Goal: Task Accomplishment & Management: Use online tool/utility

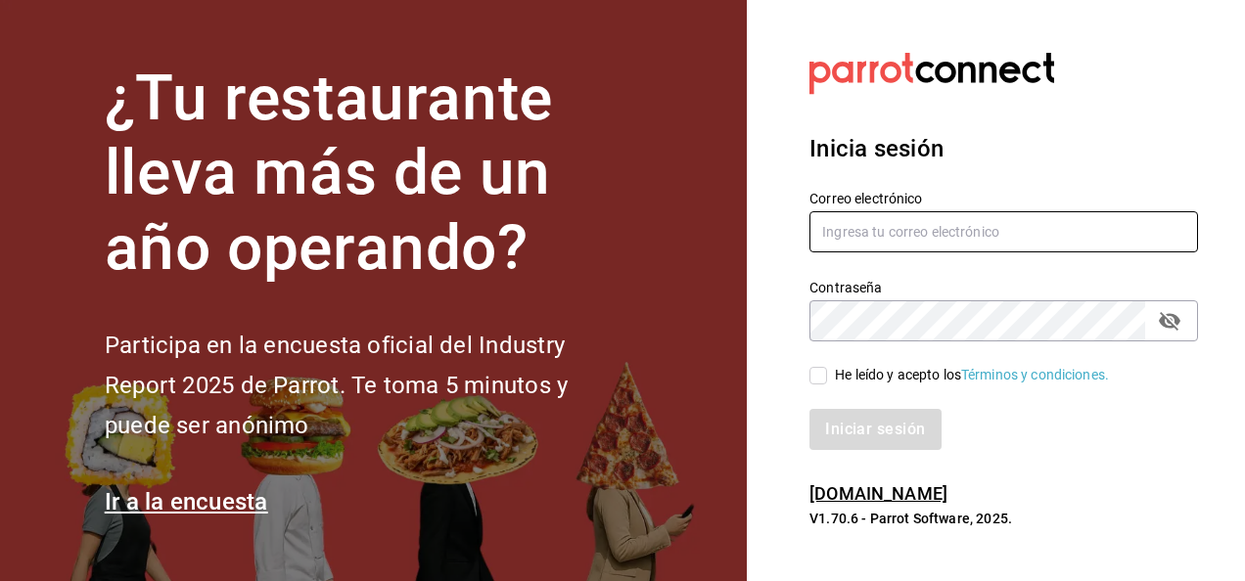
click at [886, 239] on input "text" at bounding box center [1003, 231] width 388 height 41
type input "[EMAIL_ADDRESS][DOMAIN_NAME]"
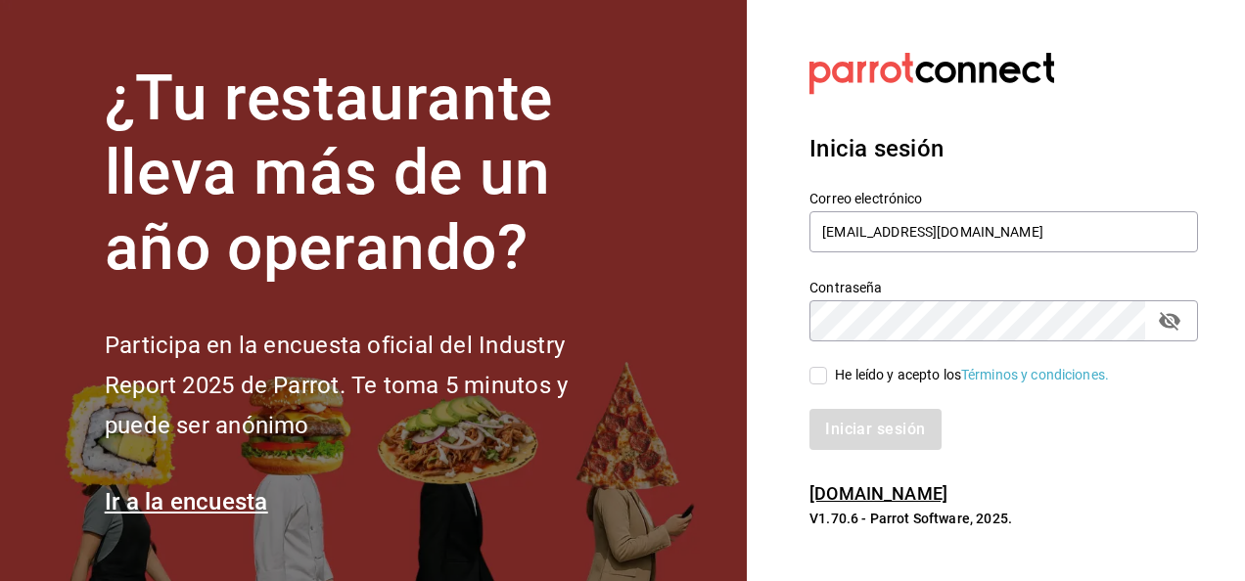
click at [809, 380] on input "He leído y acepto los Términos y condiciones." at bounding box center [818, 376] width 18 height 18
checkbox input "true"
click at [835, 419] on button "Iniciar sesión" at bounding box center [875, 429] width 133 height 41
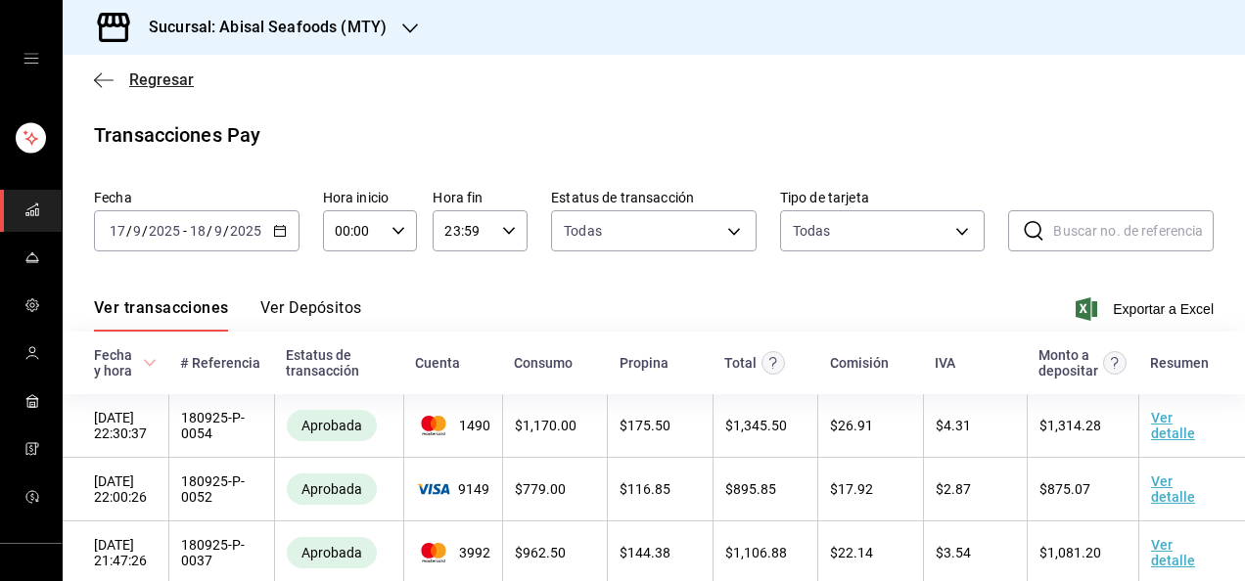
click at [187, 79] on span "Regresar" at bounding box center [161, 79] width 65 height 19
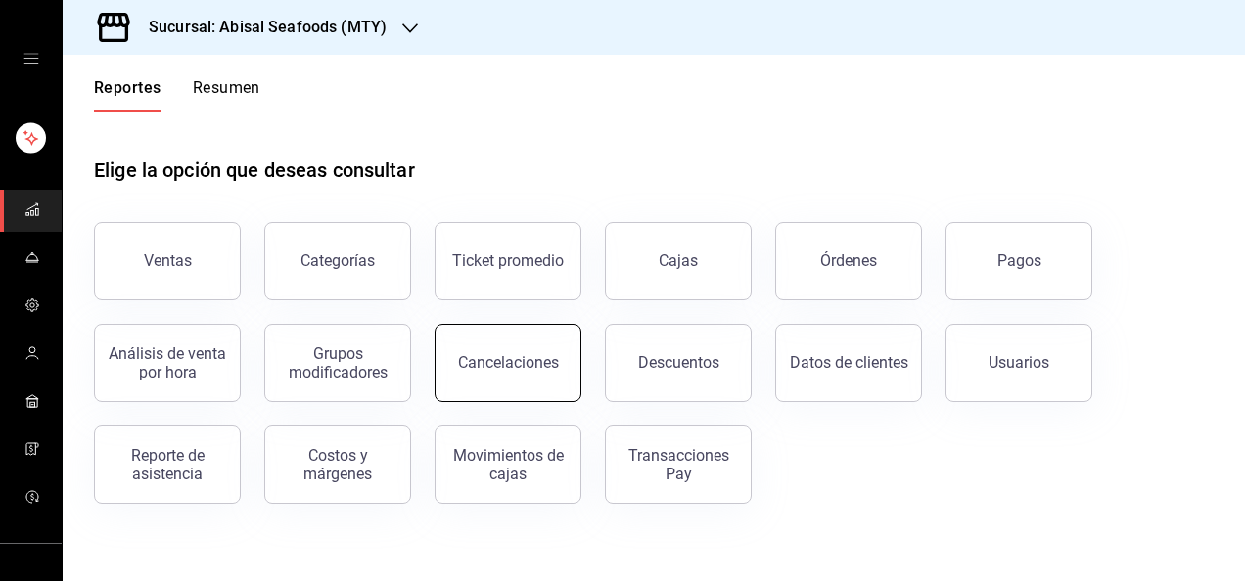
click at [509, 331] on button "Cancelaciones" at bounding box center [507, 363] width 147 height 78
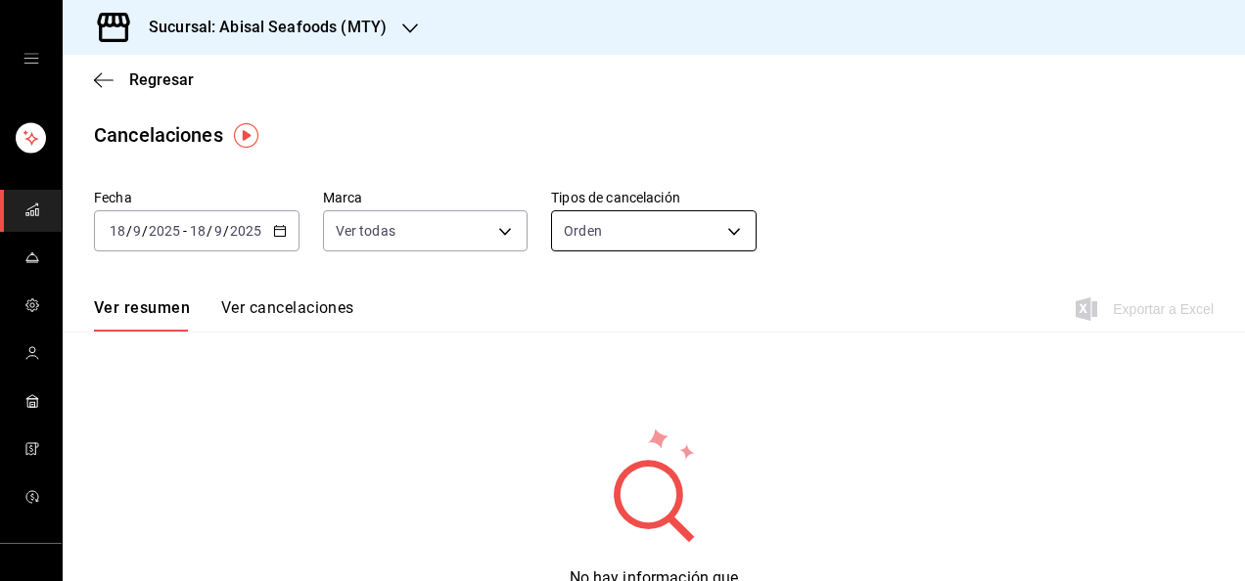
click at [609, 235] on body "Sucursal: Abisal Seafoods (MTY) Regresar Cancelaciones Fecha [DATE] [DATE] - [D…" at bounding box center [622, 290] width 1245 height 581
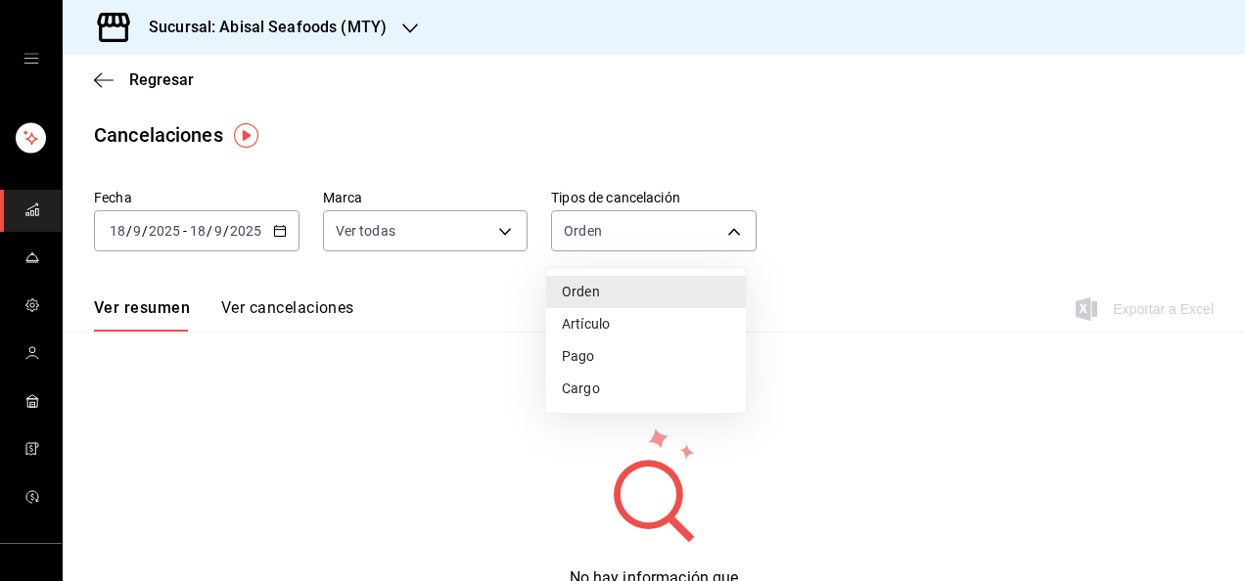
click at [611, 325] on li "Artículo" at bounding box center [646, 324] width 200 height 32
type input "ORDER_ITEM"
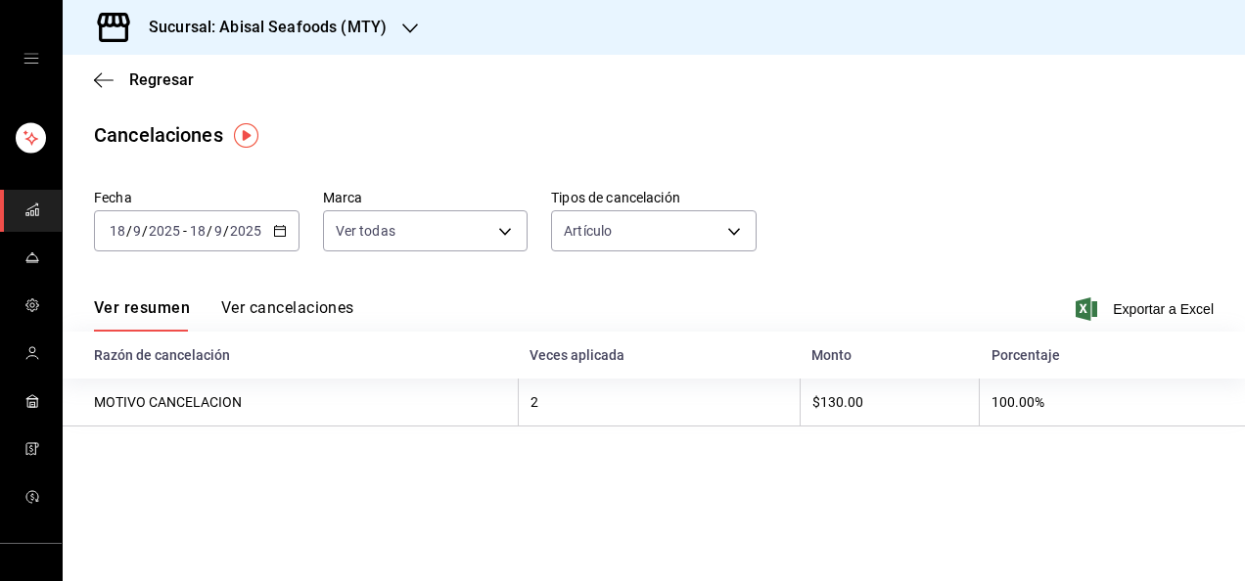
click at [303, 307] on button "Ver cancelaciones" at bounding box center [287, 314] width 133 height 33
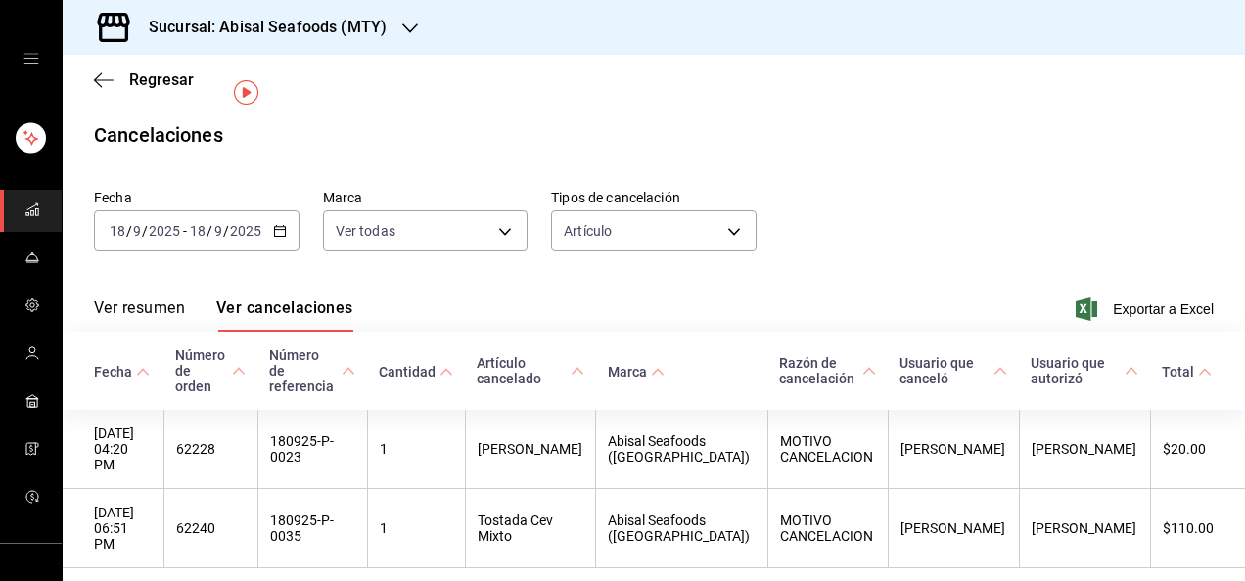
scroll to position [55, 0]
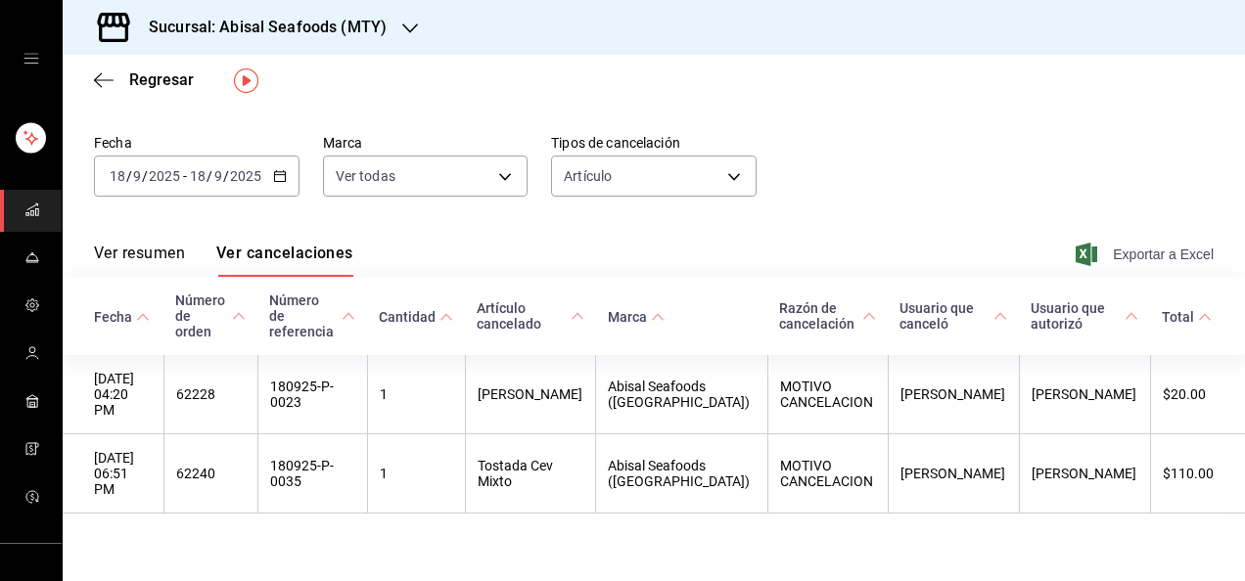
click at [1129, 250] on span "Exportar a Excel" at bounding box center [1146, 254] width 134 height 23
click at [170, 83] on span "Regresar" at bounding box center [161, 79] width 65 height 19
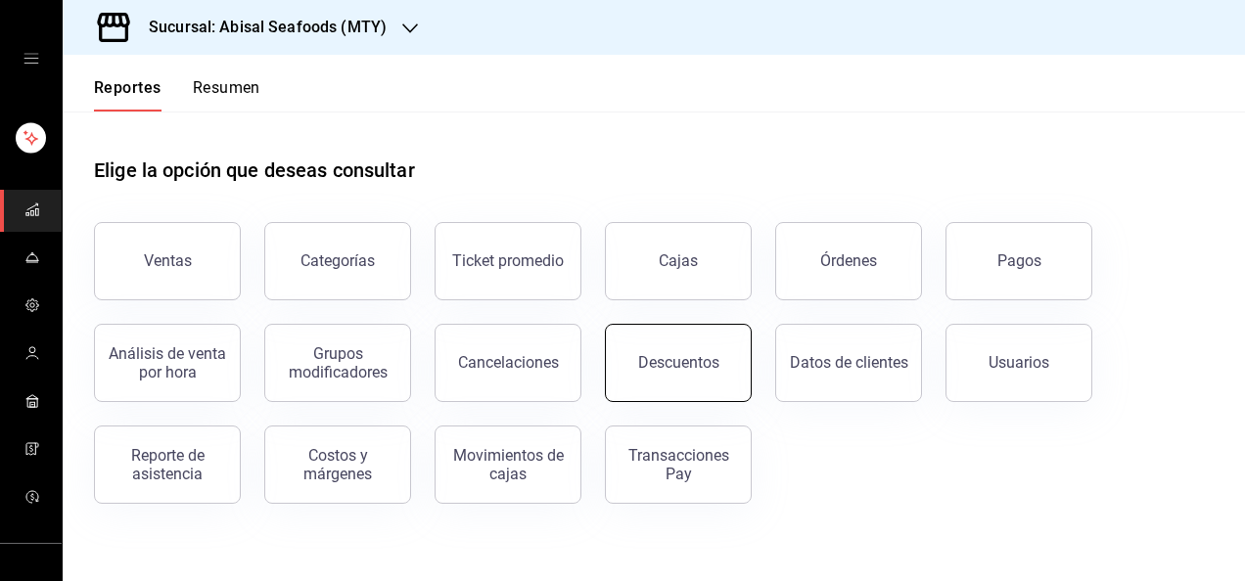
click at [677, 364] on div "Descuentos" at bounding box center [678, 362] width 81 height 19
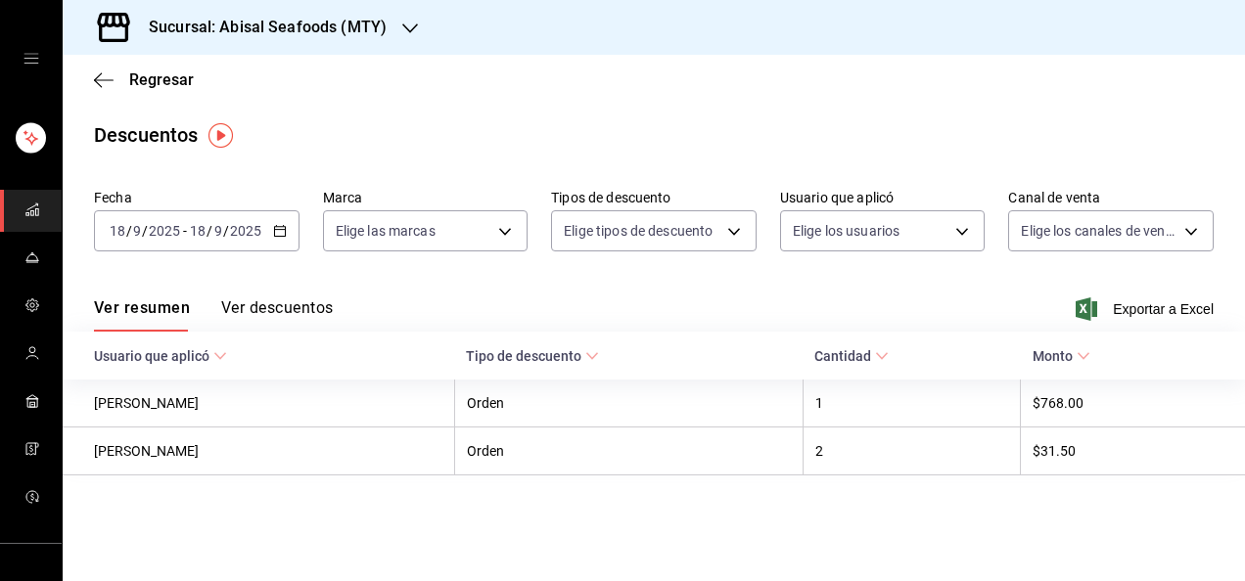
click at [258, 311] on button "Ver descuentos" at bounding box center [277, 314] width 112 height 33
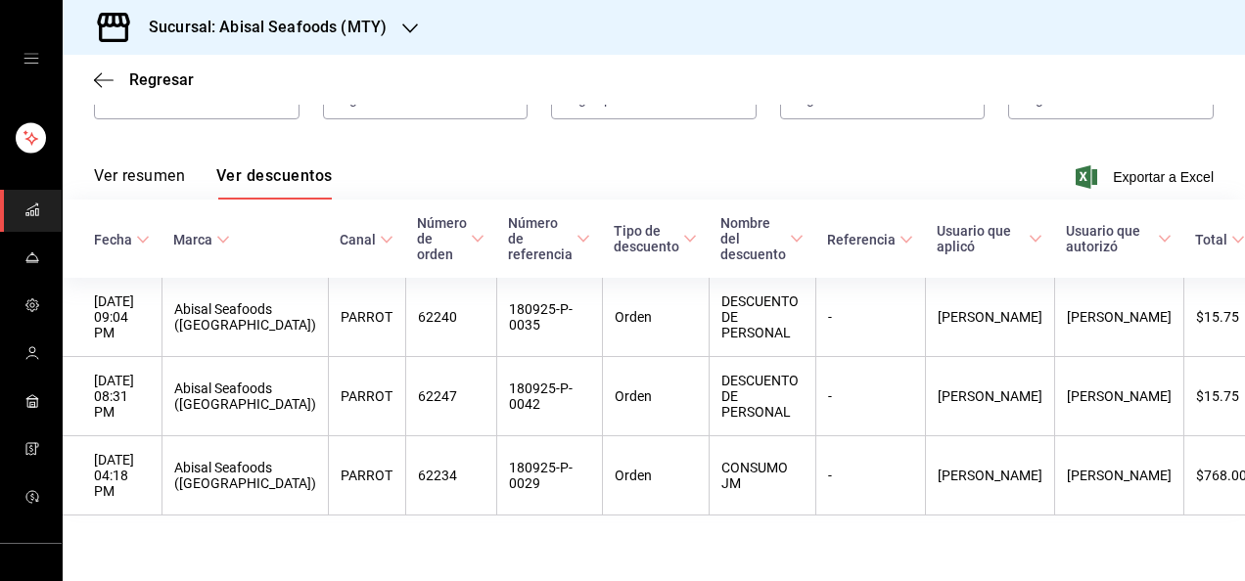
scroll to position [133, 0]
click at [1149, 184] on span "Exportar a Excel" at bounding box center [1146, 175] width 134 height 23
click at [162, 78] on span "Regresar" at bounding box center [161, 79] width 65 height 19
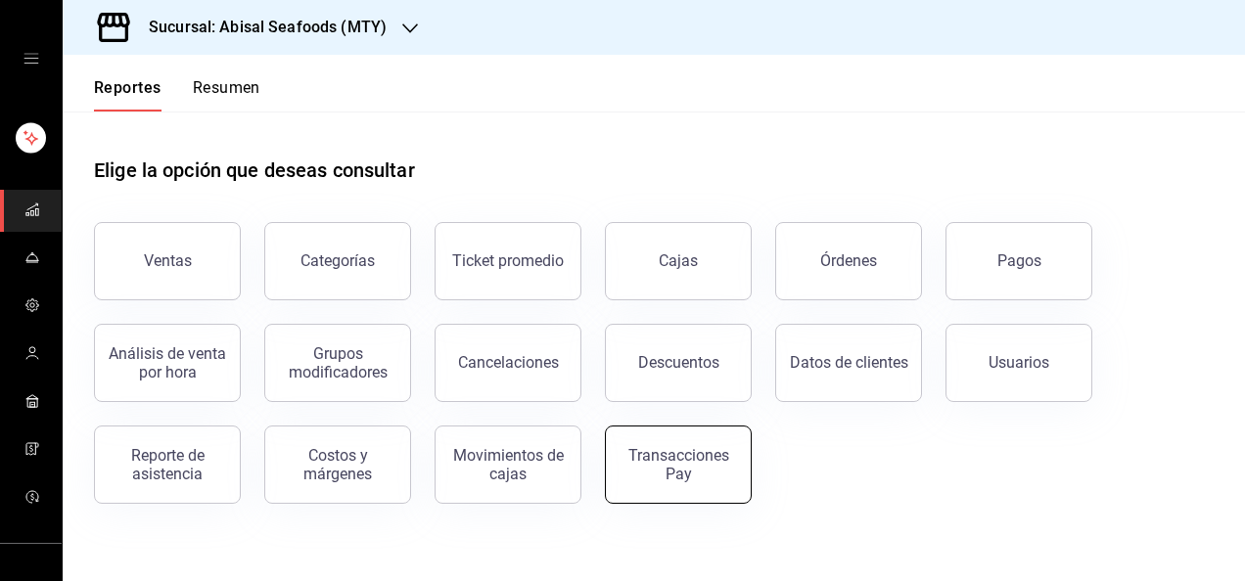
click at [663, 429] on button "Transacciones Pay" at bounding box center [678, 465] width 147 height 78
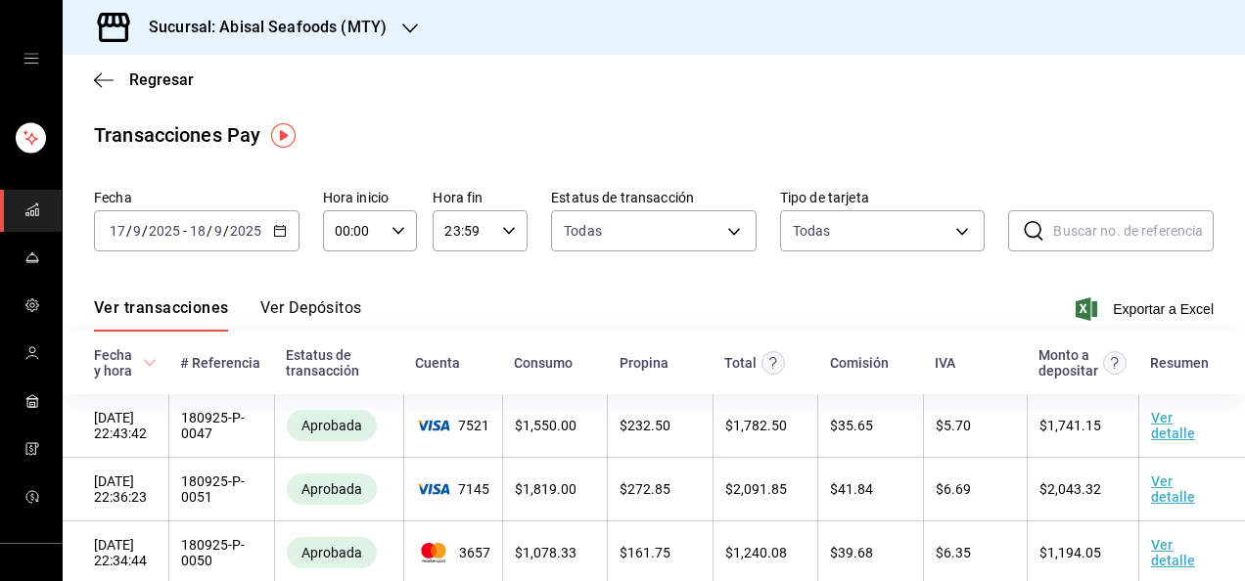
click at [287, 231] on div "[DATE] [DATE] - [DATE] [DATE]" at bounding box center [196, 230] width 205 height 41
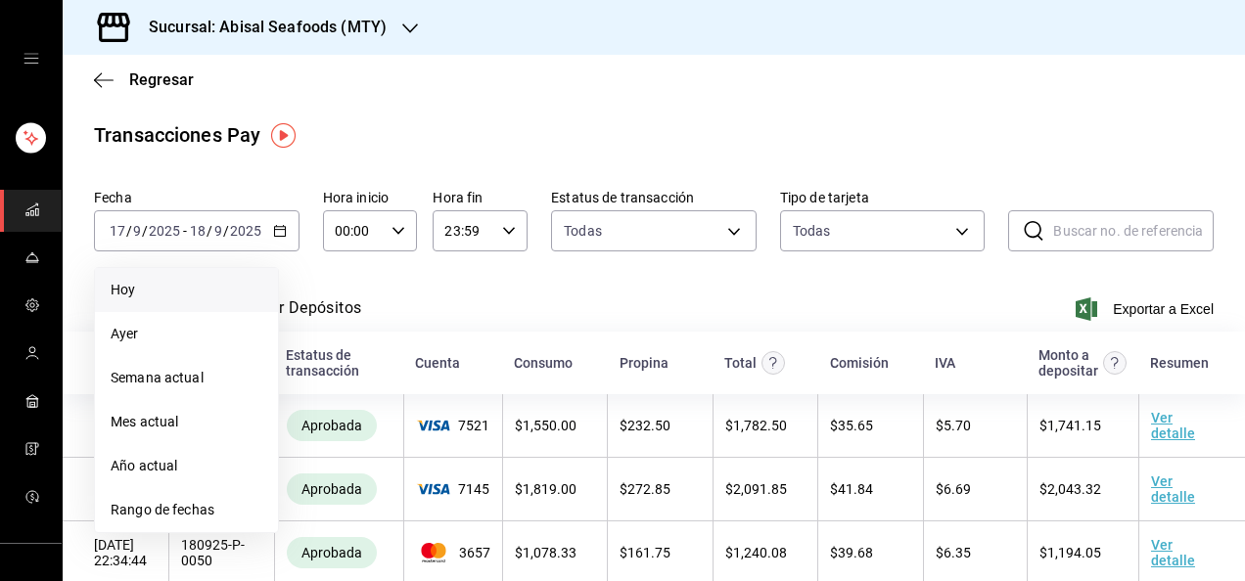
click at [231, 294] on span "Hoy" at bounding box center [187, 290] width 152 height 21
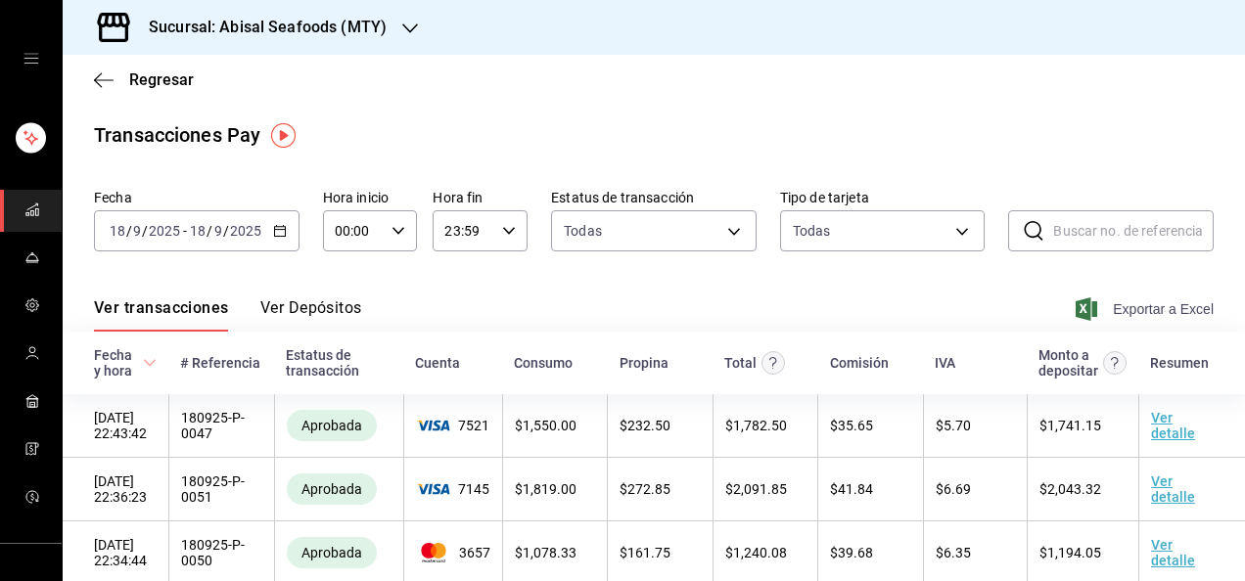
click at [1117, 315] on span "Exportar a Excel" at bounding box center [1146, 308] width 134 height 23
